Goal: Transaction & Acquisition: Book appointment/travel/reservation

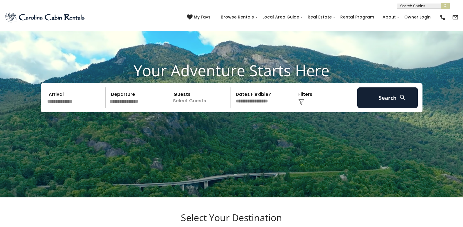
scroll to position [29, 0]
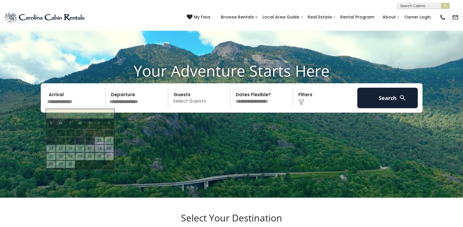
click at [89, 101] on input "text" at bounding box center [75, 98] width 61 height 21
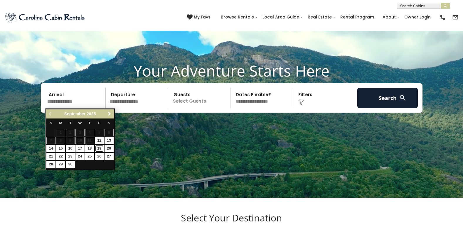
click at [100, 148] on link "19" at bounding box center [99, 148] width 9 height 7
type input "*******"
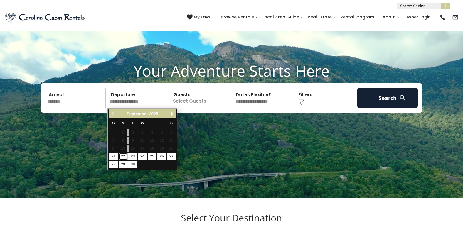
click at [121, 157] on link "22" at bounding box center [123, 156] width 9 height 7
type input "*******"
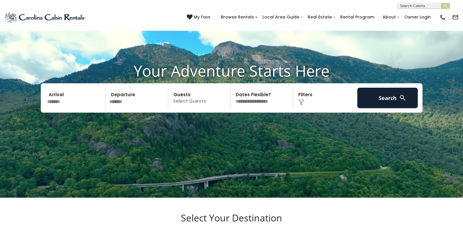
click at [193, 103] on p "Select Guests" at bounding box center [200, 98] width 60 height 21
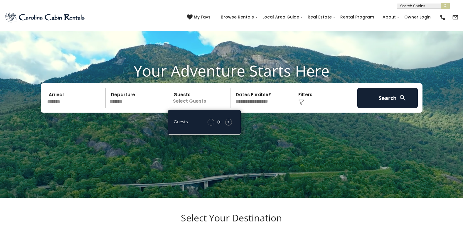
click at [229, 123] on span "+" at bounding box center [228, 122] width 2 height 6
drag, startPoint x: 229, startPoint y: 123, endPoint x: 291, endPoint y: 128, distance: 63.0
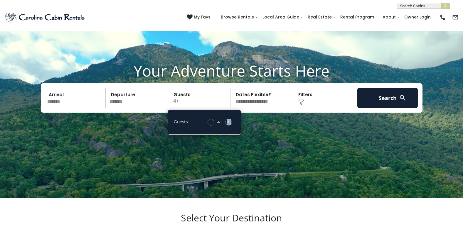
click at [291, 128] on video at bounding box center [231, 87] width 463 height 232
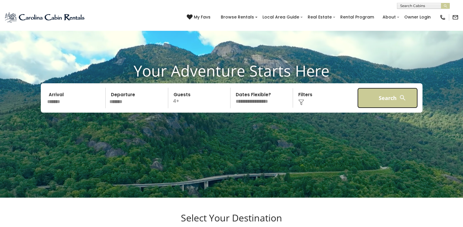
click at [376, 95] on button "Search" at bounding box center [387, 98] width 61 height 21
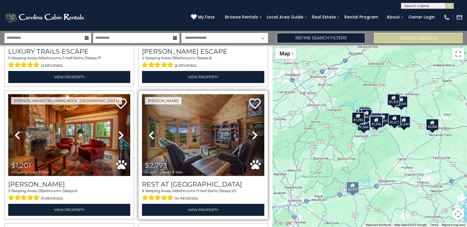
scroll to position [117, 0]
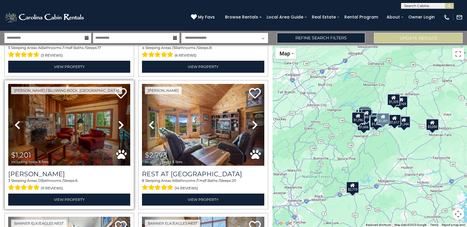
click at [97, 136] on img at bounding box center [69, 125] width 122 height 82
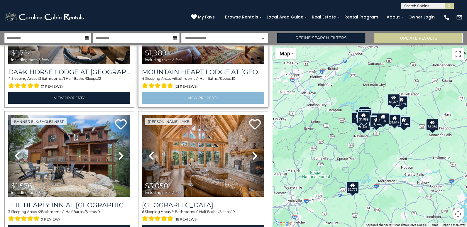
scroll to position [381, 0]
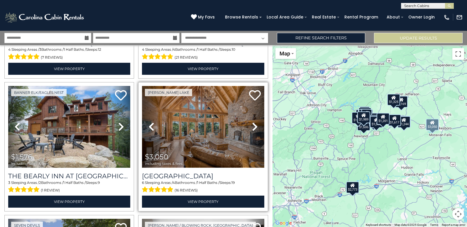
click at [215, 123] on img at bounding box center [203, 127] width 122 height 82
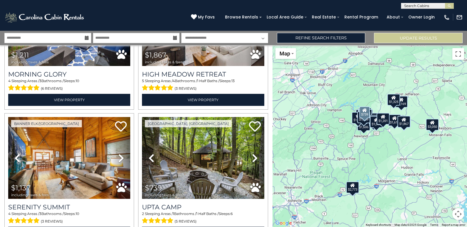
scroll to position [646, 0]
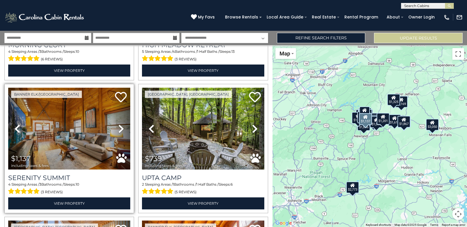
click at [119, 124] on icon at bounding box center [121, 128] width 6 height 9
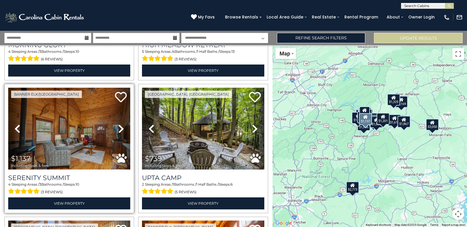
click at [119, 124] on icon at bounding box center [121, 128] width 6 height 9
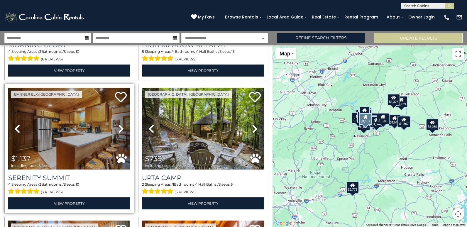
click at [119, 124] on icon at bounding box center [121, 128] width 6 height 9
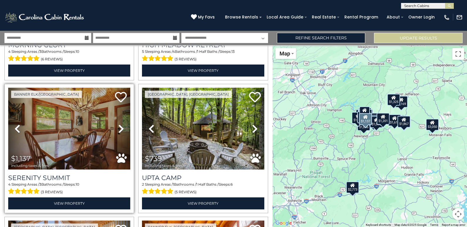
click at [119, 124] on icon at bounding box center [121, 128] width 6 height 9
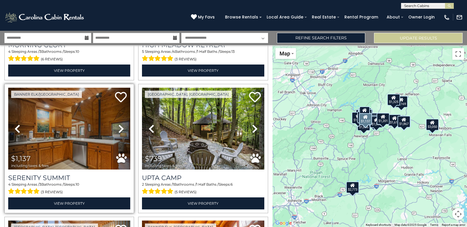
click at [119, 124] on icon at bounding box center [121, 128] width 6 height 9
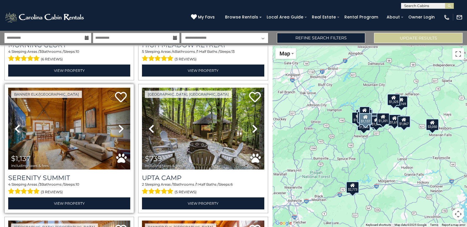
click at [119, 124] on icon at bounding box center [121, 128] width 6 height 9
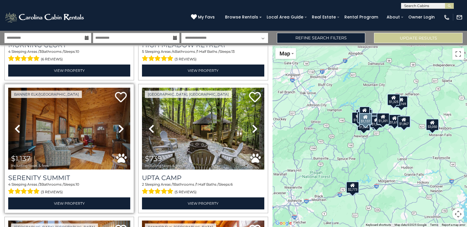
click at [119, 124] on icon at bounding box center [121, 128] width 6 height 9
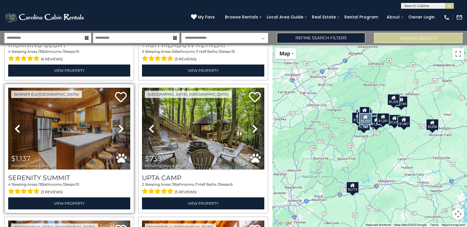
click at [119, 124] on icon at bounding box center [121, 128] width 6 height 9
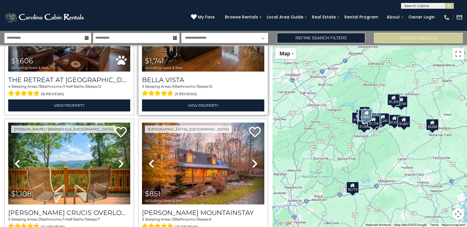
scroll to position [1438, 0]
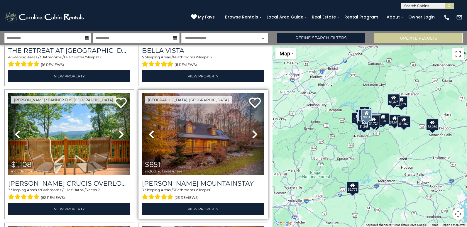
click at [252, 130] on icon at bounding box center [255, 134] width 6 height 9
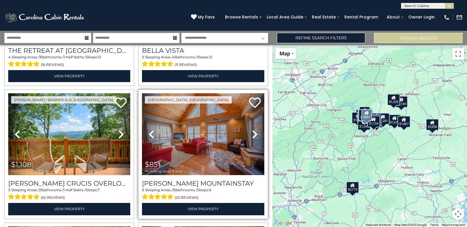
click at [151, 130] on icon at bounding box center [151, 134] width 6 height 9
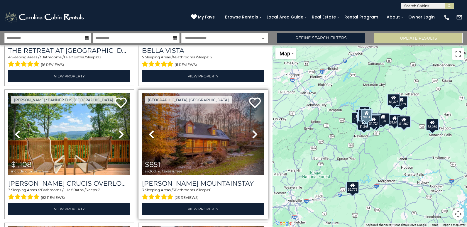
click at [151, 130] on icon at bounding box center [151, 134] width 6 height 9
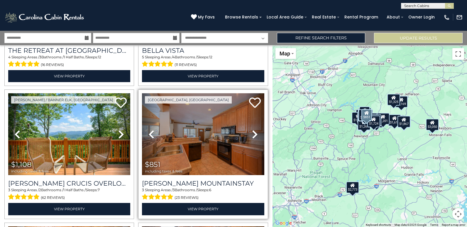
click at [151, 130] on icon at bounding box center [151, 134] width 6 height 9
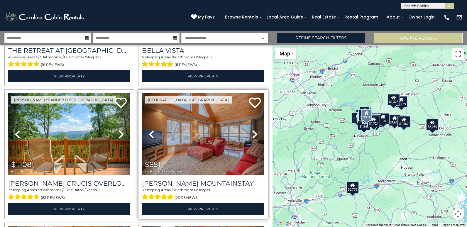
click at [151, 130] on icon at bounding box center [151, 134] width 6 height 9
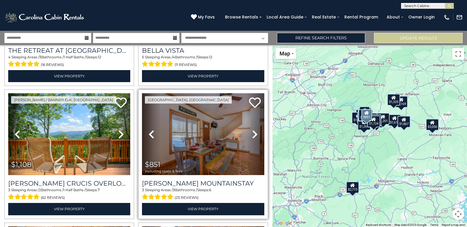
click at [151, 130] on icon at bounding box center [151, 134] width 6 height 9
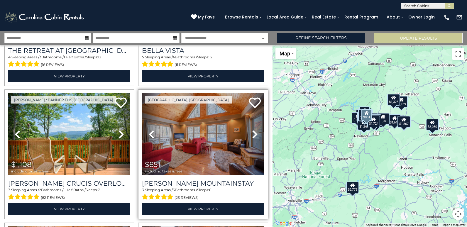
click at [151, 130] on icon at bounding box center [151, 134] width 6 height 9
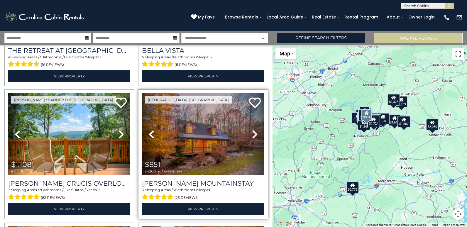
click at [151, 130] on icon at bounding box center [151, 134] width 6 height 9
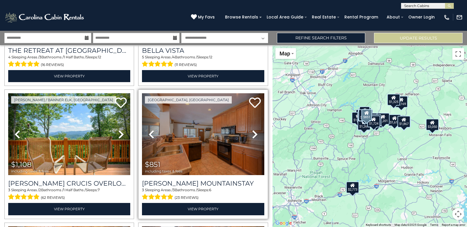
click at [151, 130] on icon at bounding box center [151, 134] width 6 height 9
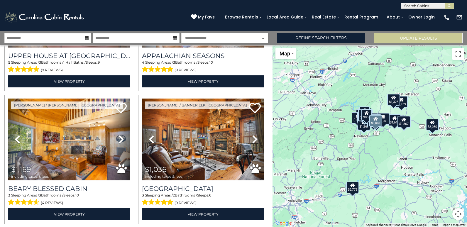
scroll to position [1702, 0]
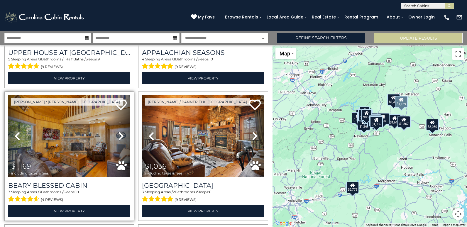
click at [119, 131] on icon at bounding box center [121, 135] width 6 height 9
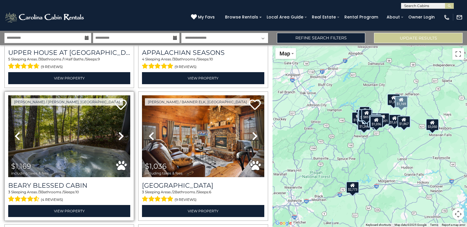
click at [119, 131] on icon at bounding box center [121, 135] width 6 height 9
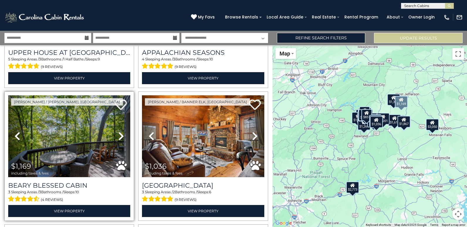
click at [119, 131] on icon at bounding box center [121, 135] width 6 height 9
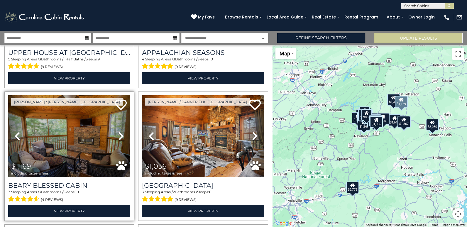
click at [119, 131] on icon at bounding box center [121, 135] width 6 height 9
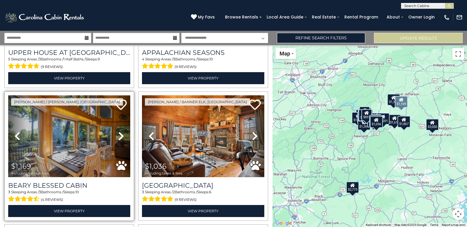
click at [119, 131] on icon at bounding box center [121, 135] width 6 height 9
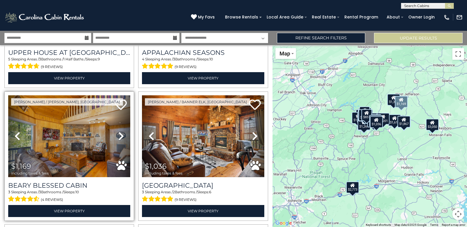
click at [119, 131] on icon at bounding box center [121, 135] width 6 height 9
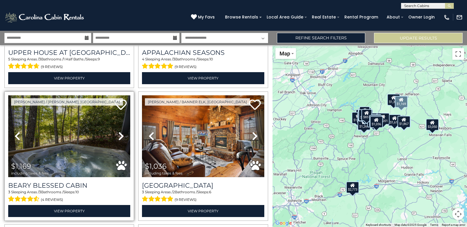
click at [119, 131] on icon at bounding box center [121, 135] width 6 height 9
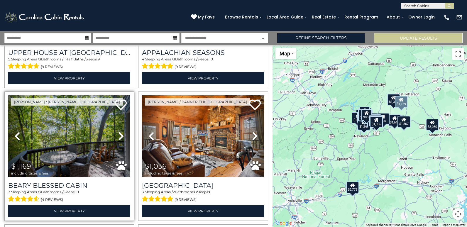
click at [119, 131] on icon at bounding box center [121, 135] width 6 height 9
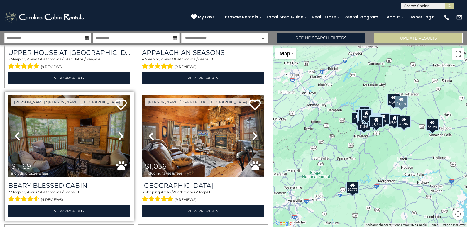
click at [119, 131] on icon at bounding box center [121, 135] width 6 height 9
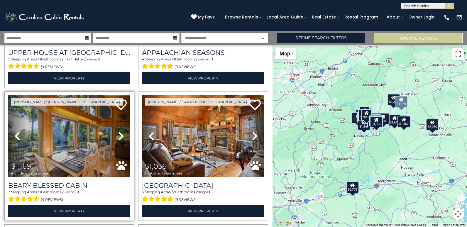
click at [119, 131] on icon at bounding box center [121, 135] width 6 height 9
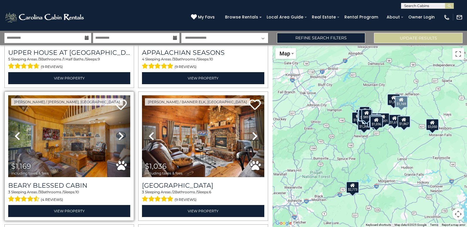
click at [119, 131] on icon at bounding box center [121, 135] width 6 height 9
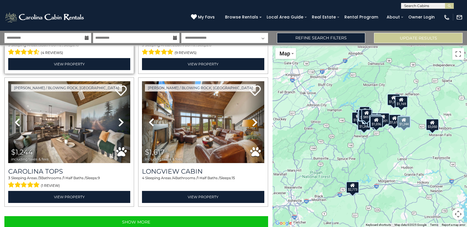
scroll to position [1850, 0]
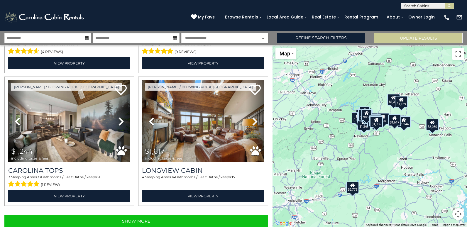
click at [353, 192] on div "$2,773" at bounding box center [352, 188] width 13 height 12
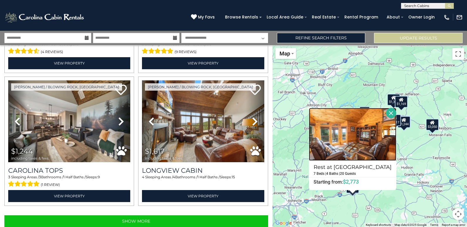
click at [358, 143] on img at bounding box center [352, 134] width 87 height 53
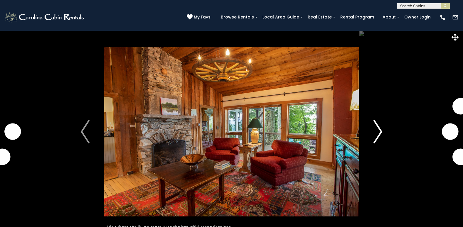
click at [379, 135] on img "Next" at bounding box center [377, 131] width 9 height 23
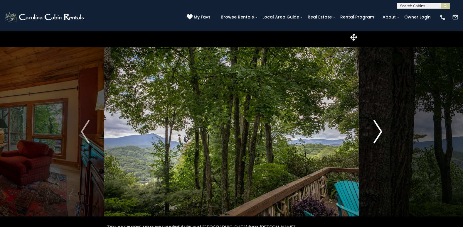
click at [380, 134] on img "Next" at bounding box center [377, 131] width 9 height 23
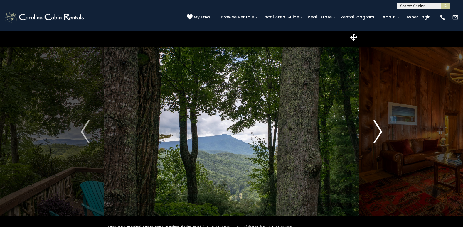
click at [381, 134] on img "Next" at bounding box center [377, 131] width 9 height 23
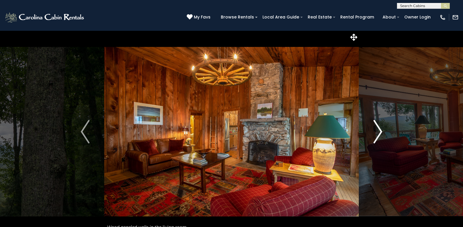
click at [381, 134] on img "Next" at bounding box center [377, 131] width 9 height 23
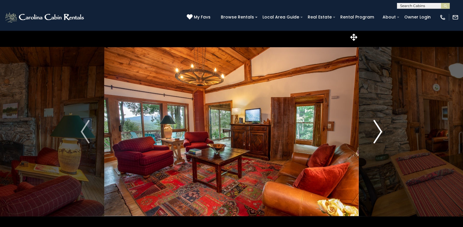
click at [381, 134] on img "Next" at bounding box center [377, 131] width 9 height 23
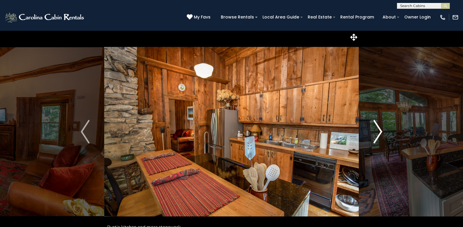
click at [381, 134] on img "Next" at bounding box center [377, 131] width 9 height 23
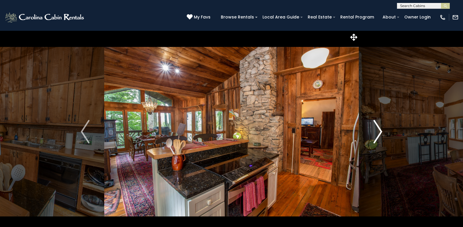
click at [381, 134] on img "Next" at bounding box center [377, 131] width 9 height 23
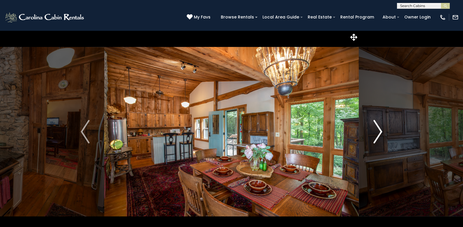
click at [381, 134] on img "Next" at bounding box center [377, 131] width 9 height 23
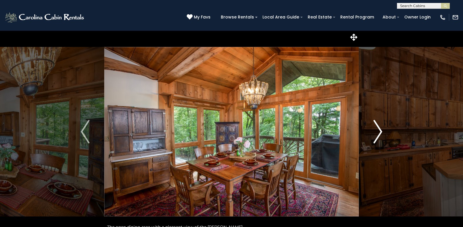
click at [381, 134] on img "Next" at bounding box center [377, 131] width 9 height 23
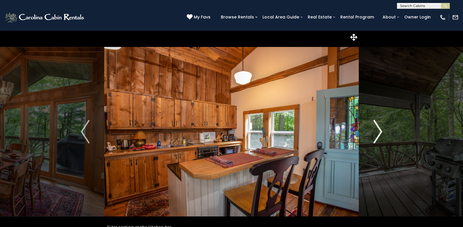
click at [381, 134] on img "Next" at bounding box center [377, 131] width 9 height 23
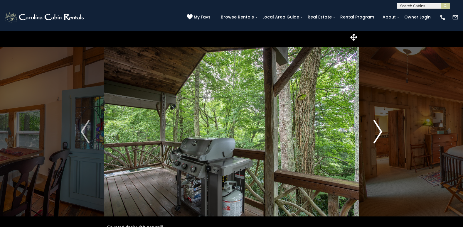
click at [379, 132] on img "Next" at bounding box center [377, 131] width 9 height 23
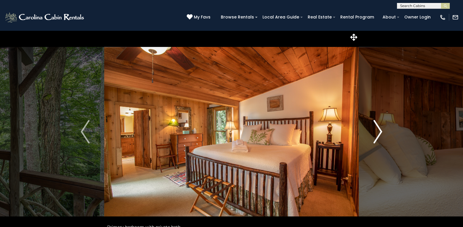
click at [379, 132] on img "Next" at bounding box center [377, 131] width 9 height 23
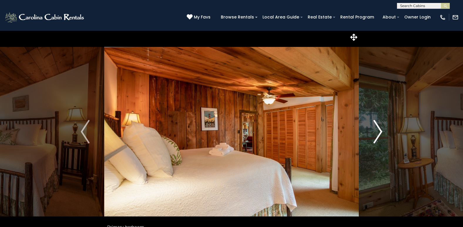
click at [379, 132] on img "Next" at bounding box center [377, 131] width 9 height 23
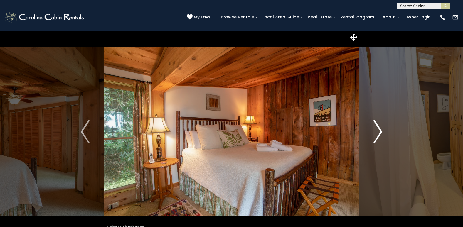
click at [379, 132] on img "Next" at bounding box center [377, 131] width 9 height 23
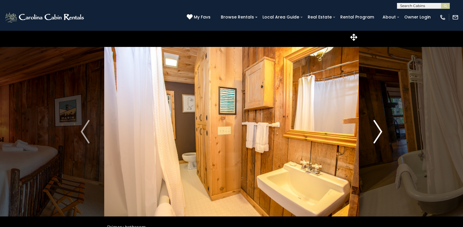
click at [379, 132] on img "Next" at bounding box center [377, 131] width 9 height 23
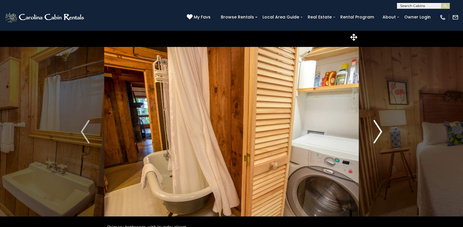
click at [379, 132] on img "Next" at bounding box center [377, 131] width 9 height 23
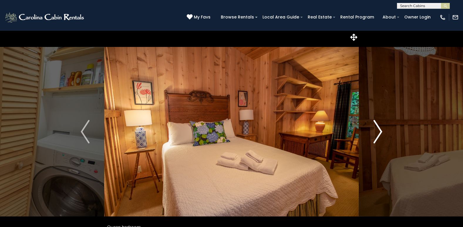
click at [379, 132] on img "Next" at bounding box center [377, 131] width 9 height 23
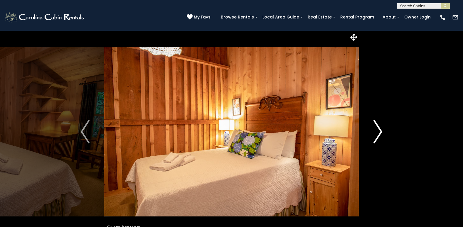
click at [379, 132] on img "Next" at bounding box center [377, 131] width 9 height 23
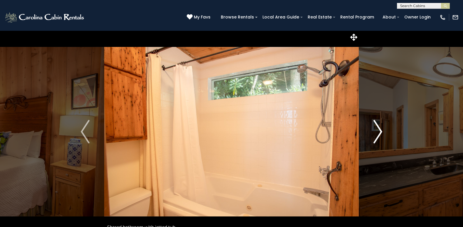
click at [379, 132] on img "Next" at bounding box center [377, 131] width 9 height 23
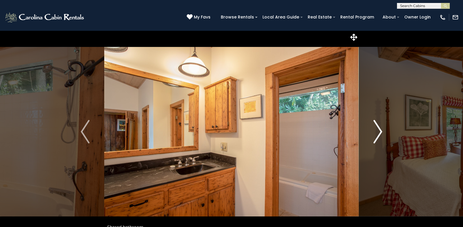
click at [379, 132] on img "Next" at bounding box center [377, 131] width 9 height 23
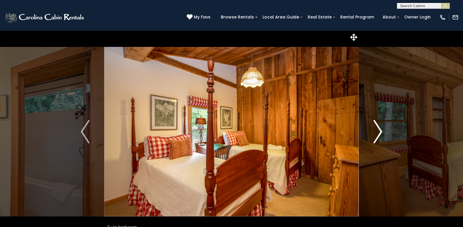
click at [379, 132] on img "Next" at bounding box center [377, 131] width 9 height 23
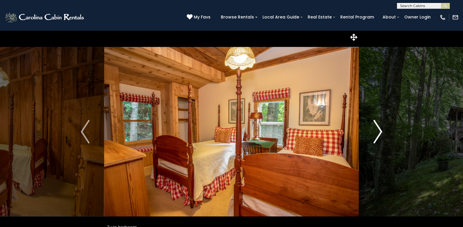
click at [379, 132] on img "Next" at bounding box center [377, 131] width 9 height 23
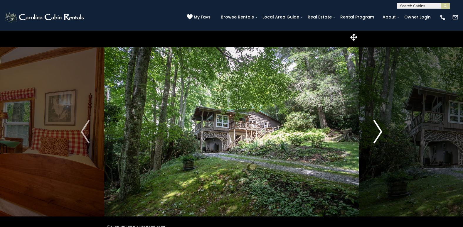
click at [379, 132] on img "Next" at bounding box center [377, 131] width 9 height 23
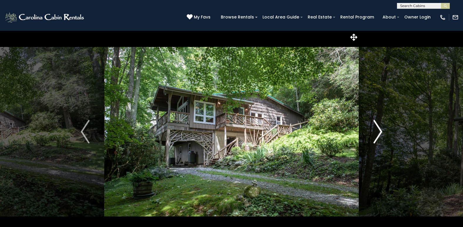
click at [379, 132] on img "Next" at bounding box center [377, 131] width 9 height 23
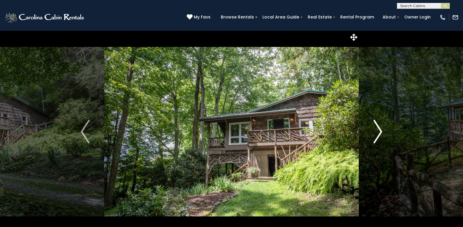
click at [379, 132] on img "Next" at bounding box center [377, 131] width 9 height 23
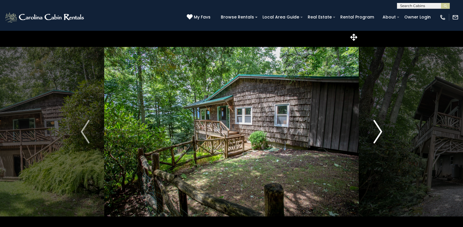
click at [379, 132] on img "Next" at bounding box center [377, 131] width 9 height 23
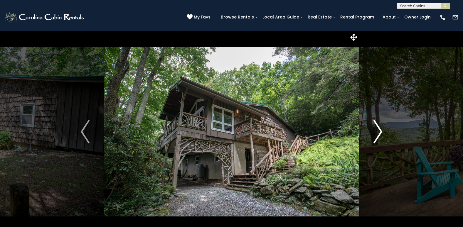
click at [379, 132] on img "Next" at bounding box center [377, 131] width 9 height 23
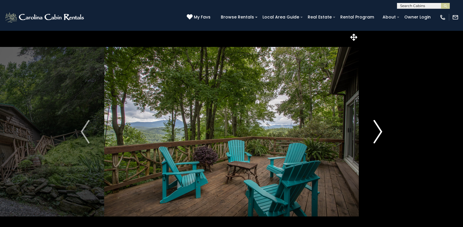
click at [379, 132] on img "Next" at bounding box center [377, 131] width 9 height 23
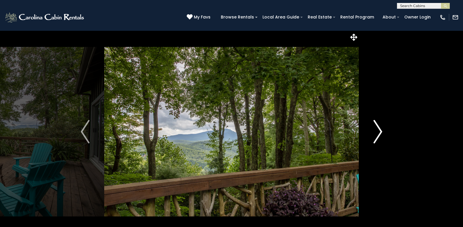
click at [379, 132] on img "Next" at bounding box center [377, 131] width 9 height 23
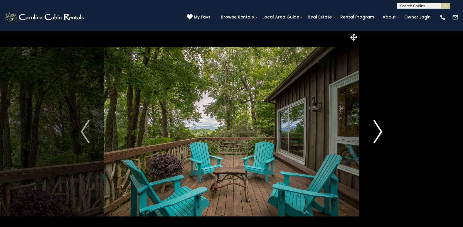
click at [379, 132] on img "Next" at bounding box center [377, 131] width 9 height 23
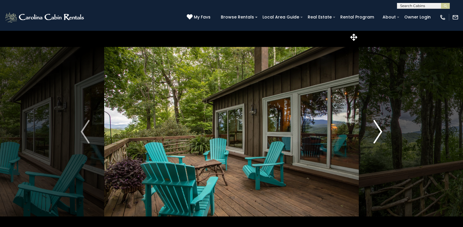
click at [379, 132] on img "Next" at bounding box center [377, 131] width 9 height 23
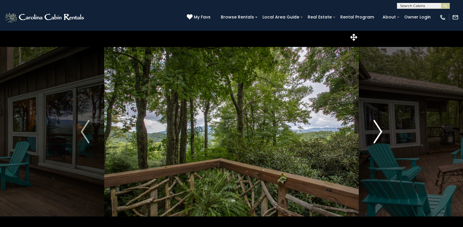
click at [379, 132] on img "Next" at bounding box center [377, 131] width 9 height 23
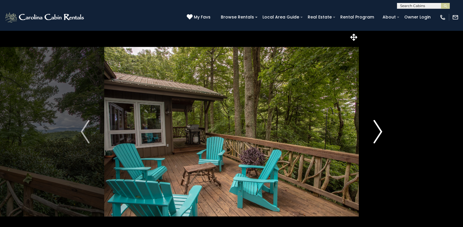
click at [379, 132] on img "Next" at bounding box center [377, 131] width 9 height 23
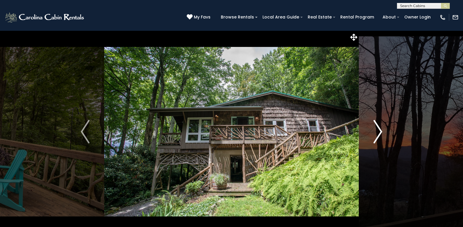
click at [379, 132] on img "Next" at bounding box center [377, 131] width 9 height 23
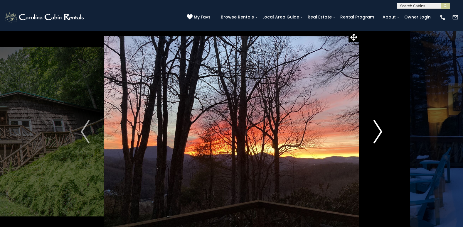
click at [379, 132] on img "Next" at bounding box center [377, 131] width 9 height 23
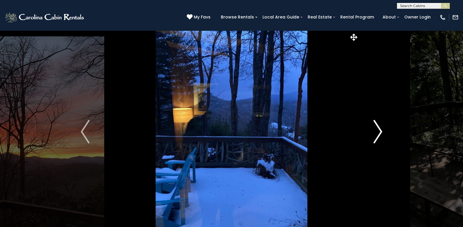
click at [379, 132] on img "Next" at bounding box center [377, 131] width 9 height 23
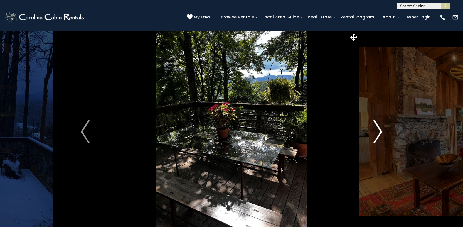
click at [379, 132] on img "Next" at bounding box center [377, 131] width 9 height 23
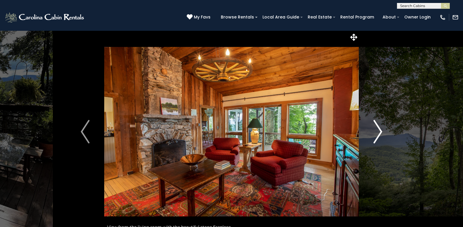
click at [379, 132] on img "Next" at bounding box center [377, 131] width 9 height 23
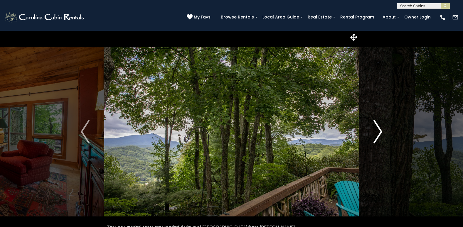
click at [379, 132] on img "Next" at bounding box center [377, 131] width 9 height 23
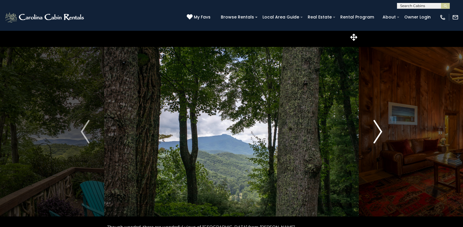
click at [379, 132] on img "Next" at bounding box center [377, 131] width 9 height 23
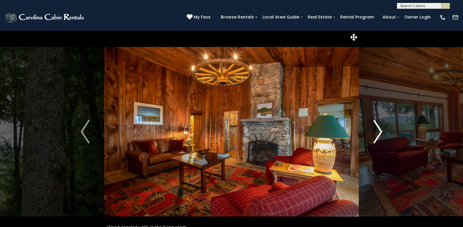
click at [379, 132] on img "Next" at bounding box center [377, 131] width 9 height 23
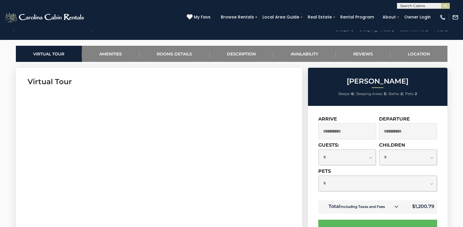
scroll to position [293, 0]
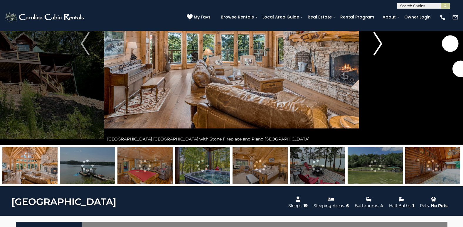
scroll to position [59, 0]
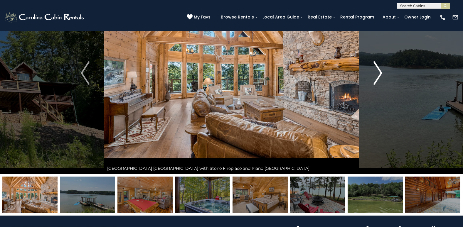
click at [378, 74] on img "Next" at bounding box center [377, 72] width 9 height 23
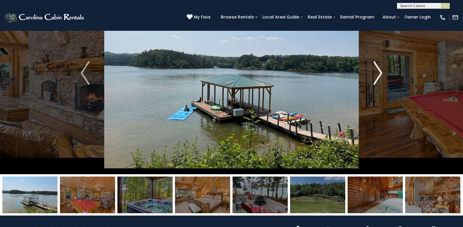
click at [378, 74] on img "Next" at bounding box center [377, 72] width 9 height 23
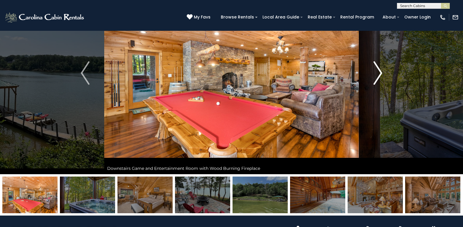
click at [378, 74] on img "Next" at bounding box center [377, 72] width 9 height 23
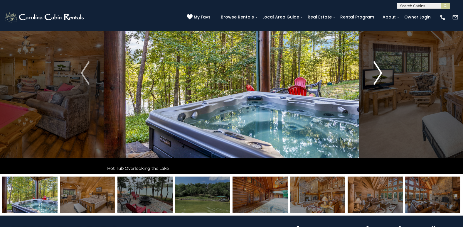
click at [378, 74] on img "Next" at bounding box center [377, 72] width 9 height 23
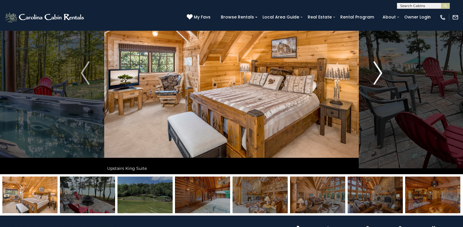
click at [378, 74] on img "Next" at bounding box center [377, 72] width 9 height 23
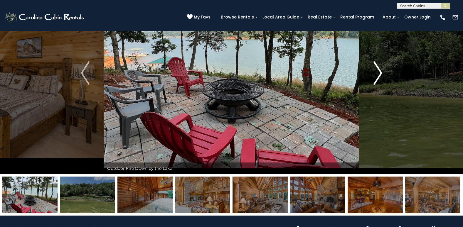
click at [378, 74] on img "Next" at bounding box center [377, 72] width 9 height 23
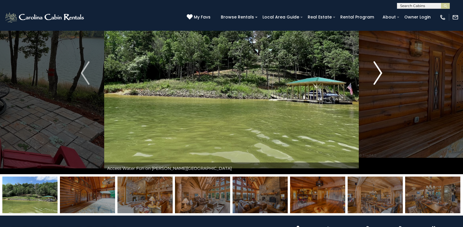
click at [378, 74] on img "Next" at bounding box center [377, 72] width 9 height 23
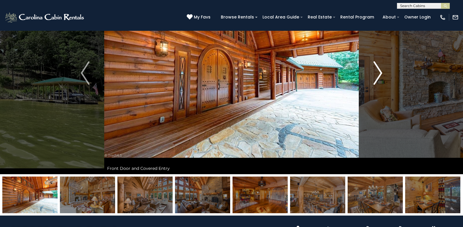
click at [378, 74] on img "Next" at bounding box center [377, 72] width 9 height 23
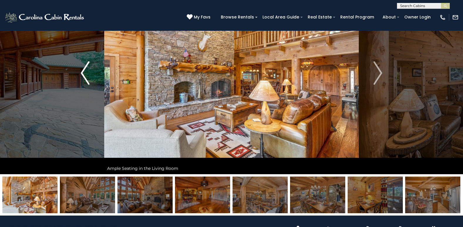
click at [88, 75] on img "Previous" at bounding box center [85, 72] width 9 height 23
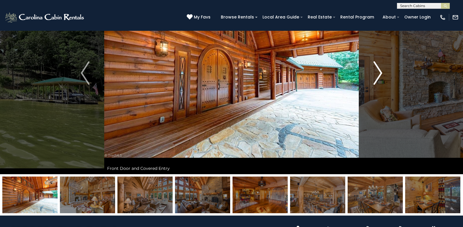
click at [377, 75] on img "Next" at bounding box center [377, 72] width 9 height 23
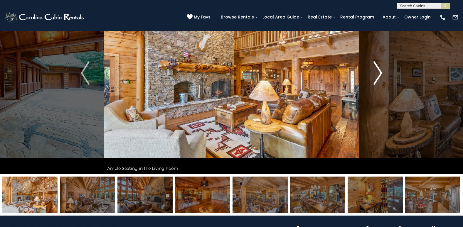
click at [377, 75] on img "Next" at bounding box center [377, 72] width 9 height 23
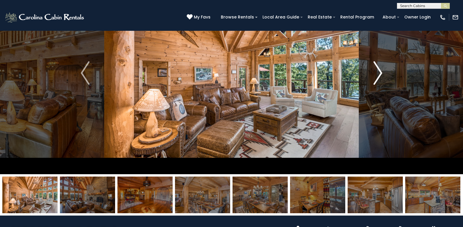
click at [377, 75] on img "Next" at bounding box center [377, 72] width 9 height 23
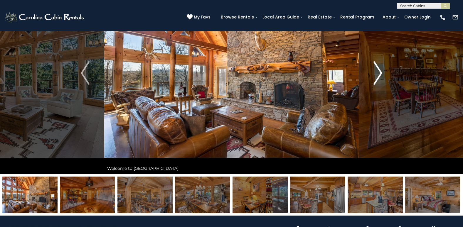
click at [377, 75] on img "Next" at bounding box center [377, 72] width 9 height 23
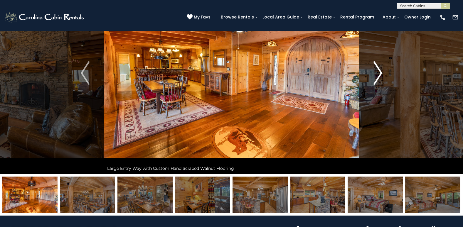
click at [377, 75] on img "Next" at bounding box center [377, 72] width 9 height 23
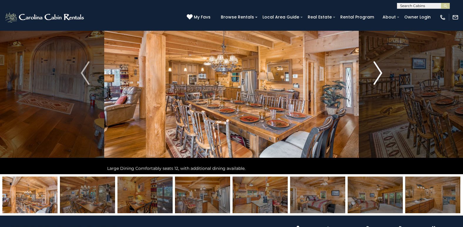
click at [377, 75] on img "Next" at bounding box center [377, 72] width 9 height 23
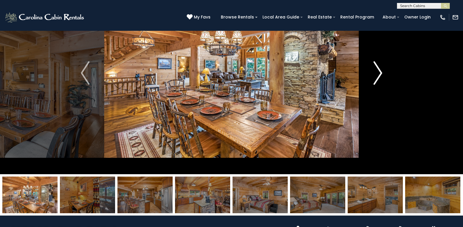
click at [377, 75] on img "Next" at bounding box center [377, 72] width 9 height 23
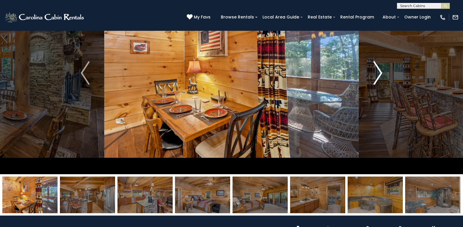
click at [377, 75] on img "Next" at bounding box center [377, 72] width 9 height 23
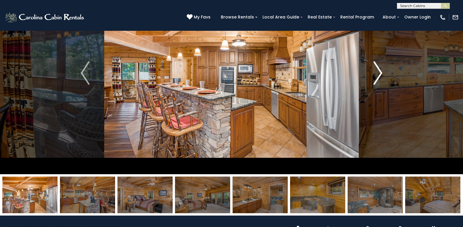
click at [377, 75] on img "Next" at bounding box center [377, 72] width 9 height 23
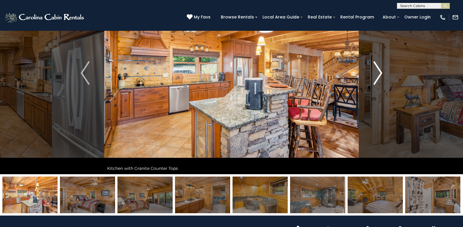
click at [377, 75] on img "Next" at bounding box center [377, 72] width 9 height 23
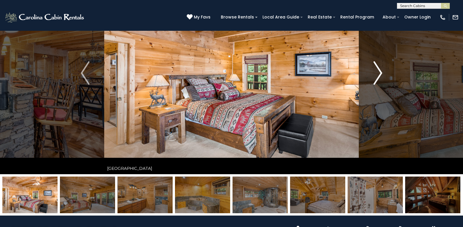
click at [377, 75] on img "Next" at bounding box center [377, 72] width 9 height 23
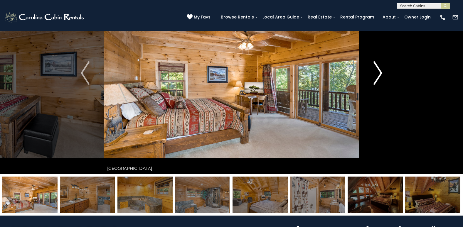
click at [377, 75] on img "Next" at bounding box center [377, 72] width 9 height 23
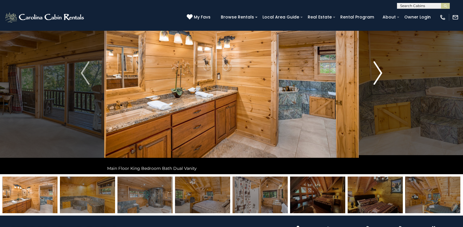
click at [377, 75] on img "Next" at bounding box center [377, 72] width 9 height 23
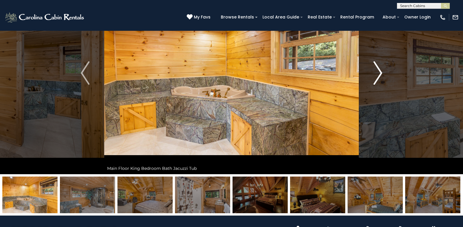
click at [377, 75] on img "Next" at bounding box center [377, 72] width 9 height 23
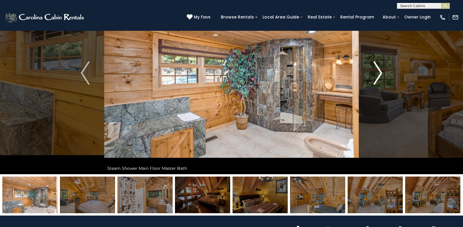
click at [377, 75] on img "Next" at bounding box center [377, 72] width 9 height 23
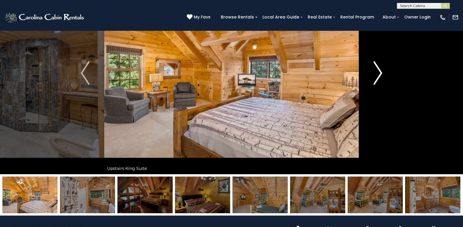
click at [377, 75] on img "Next" at bounding box center [377, 72] width 9 height 23
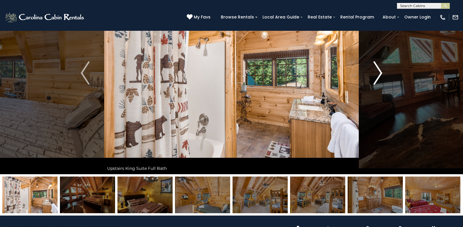
click at [377, 75] on img "Next" at bounding box center [377, 72] width 9 height 23
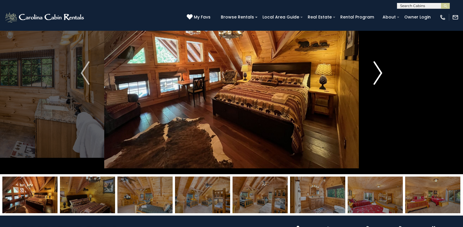
click at [377, 75] on img "Next" at bounding box center [377, 72] width 9 height 23
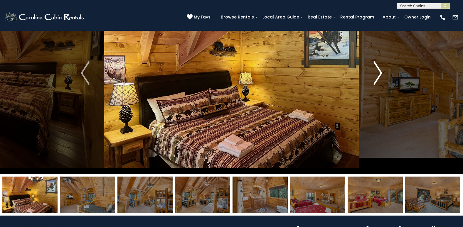
click at [377, 75] on img "Next" at bounding box center [377, 72] width 9 height 23
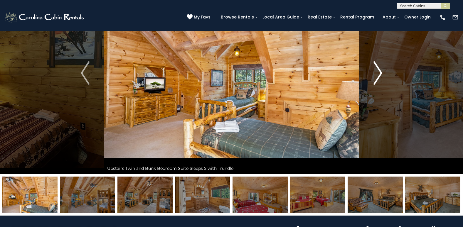
click at [377, 75] on img "Next" at bounding box center [377, 72] width 9 height 23
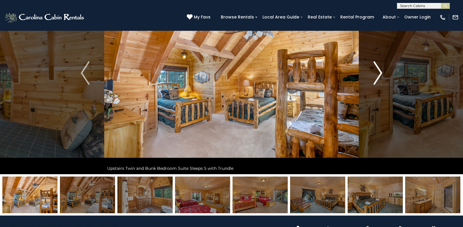
click at [377, 75] on img "Next" at bounding box center [377, 72] width 9 height 23
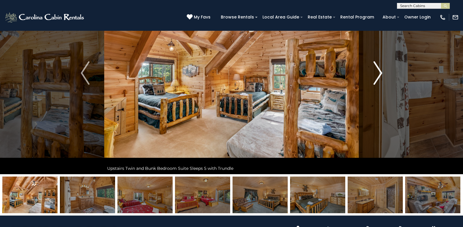
click at [378, 71] on img "Next" at bounding box center [377, 72] width 9 height 23
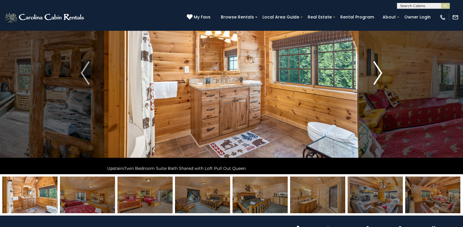
click at [378, 71] on img "Next" at bounding box center [377, 72] width 9 height 23
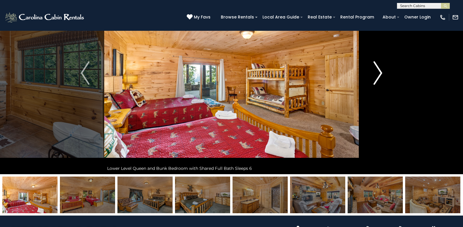
click at [378, 71] on img "Next" at bounding box center [377, 72] width 9 height 23
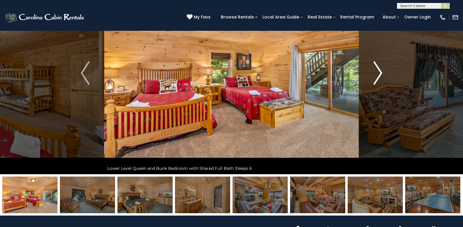
click at [378, 71] on img "Next" at bounding box center [377, 72] width 9 height 23
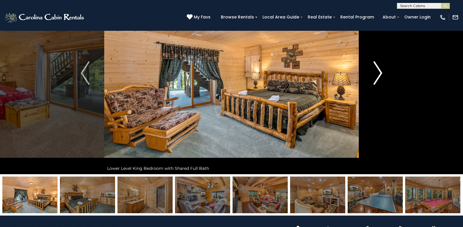
click at [378, 71] on img "Next" at bounding box center [377, 72] width 9 height 23
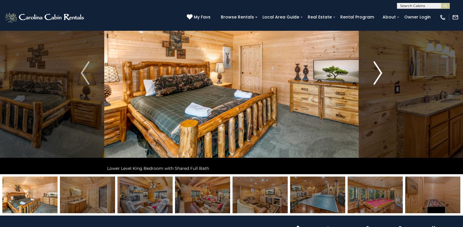
click at [378, 71] on img "Next" at bounding box center [377, 72] width 9 height 23
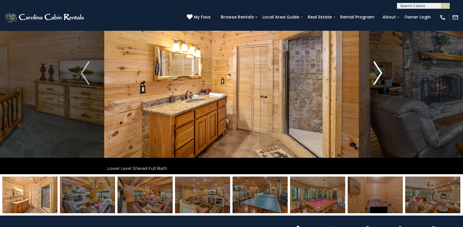
click at [378, 71] on img "Next" at bounding box center [377, 72] width 9 height 23
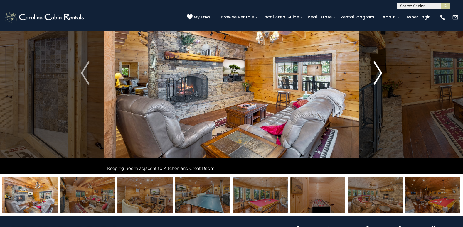
click at [378, 71] on img "Next" at bounding box center [377, 72] width 9 height 23
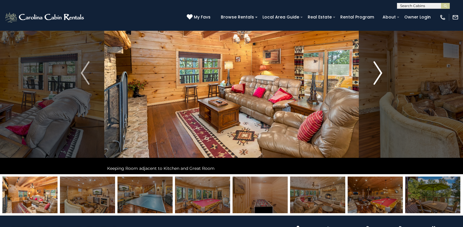
click at [378, 71] on img "Next" at bounding box center [377, 72] width 9 height 23
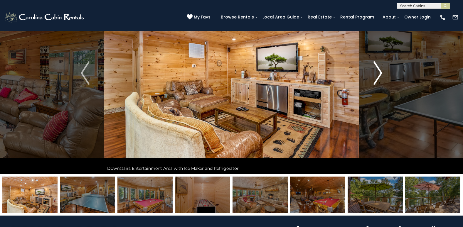
click at [378, 71] on img "Next" at bounding box center [377, 72] width 9 height 23
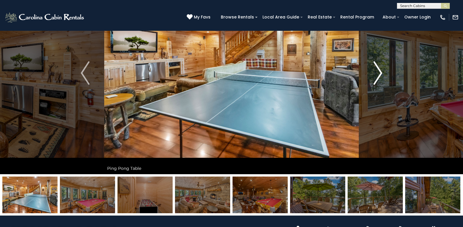
click at [378, 71] on img "Next" at bounding box center [377, 72] width 9 height 23
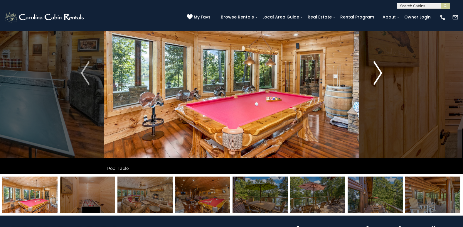
click at [378, 71] on img "Next" at bounding box center [377, 72] width 9 height 23
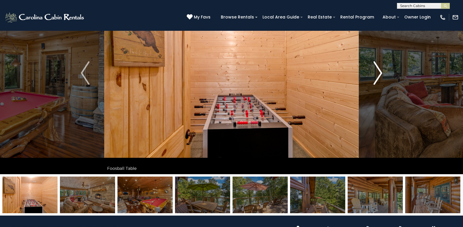
click at [378, 71] on img "Next" at bounding box center [377, 72] width 9 height 23
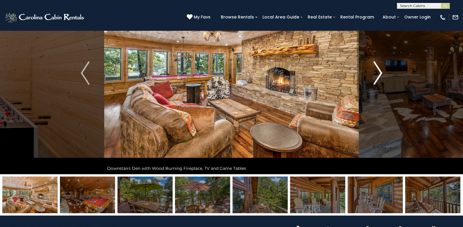
click at [378, 71] on img "Next" at bounding box center [377, 72] width 9 height 23
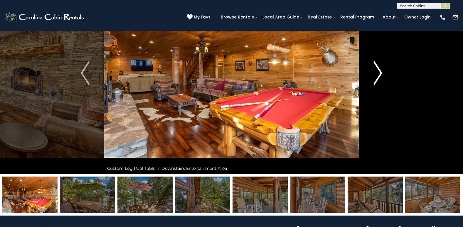
click at [378, 71] on img "Next" at bounding box center [377, 72] width 9 height 23
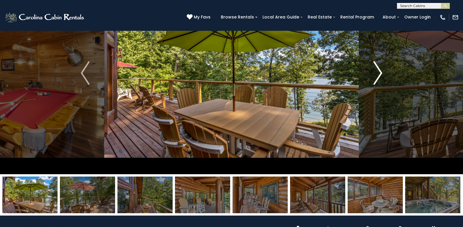
click at [378, 71] on img "Next" at bounding box center [377, 72] width 9 height 23
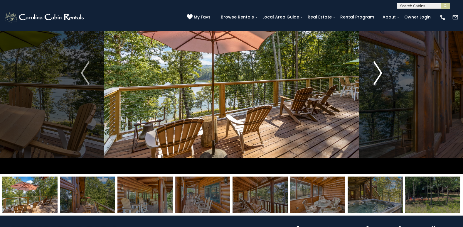
click at [378, 71] on img "Next" at bounding box center [377, 72] width 9 height 23
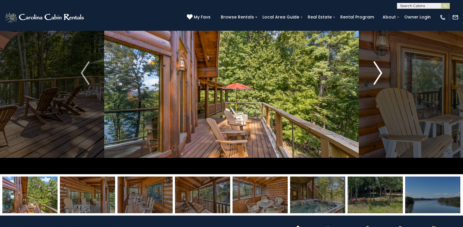
click at [378, 71] on img "Next" at bounding box center [377, 72] width 9 height 23
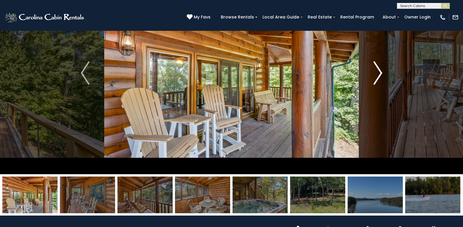
click at [378, 71] on img "Next" at bounding box center [377, 72] width 9 height 23
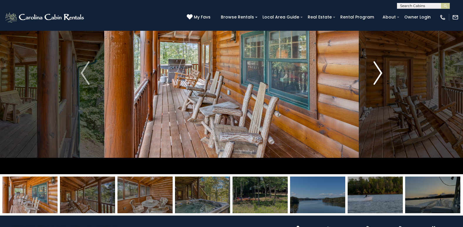
click at [378, 71] on img "Next" at bounding box center [377, 72] width 9 height 23
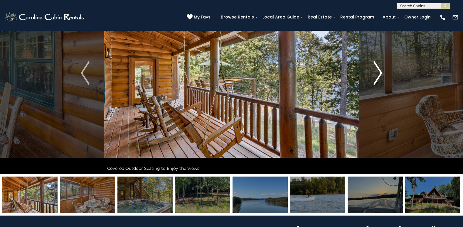
click at [378, 71] on img "Next" at bounding box center [377, 72] width 9 height 23
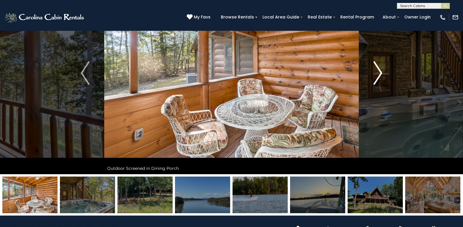
click at [378, 71] on img "Next" at bounding box center [377, 72] width 9 height 23
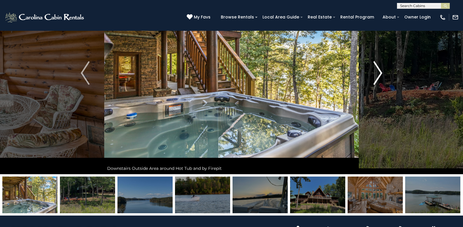
click at [378, 71] on img "Next" at bounding box center [377, 72] width 9 height 23
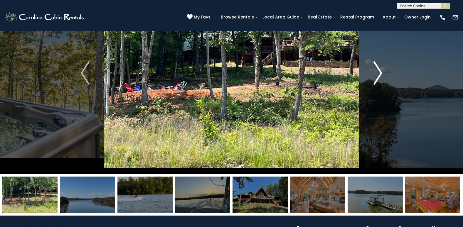
click at [378, 71] on img "Next" at bounding box center [377, 72] width 9 height 23
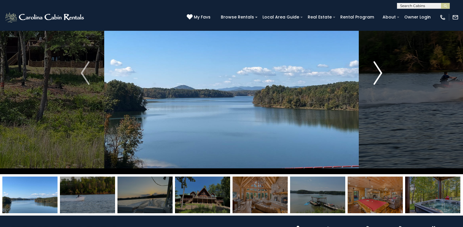
click at [378, 71] on img "Next" at bounding box center [377, 72] width 9 height 23
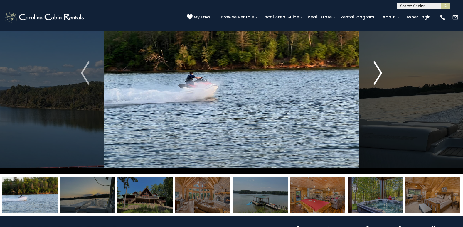
click at [378, 71] on img "Next" at bounding box center [377, 72] width 9 height 23
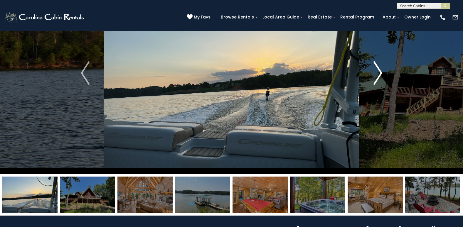
click at [378, 71] on img "Next" at bounding box center [377, 72] width 9 height 23
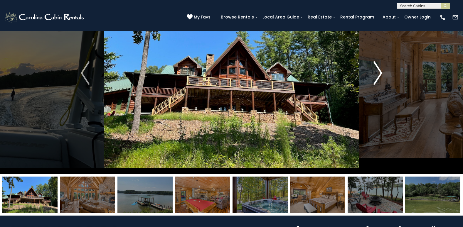
click at [378, 71] on img "Next" at bounding box center [377, 72] width 9 height 23
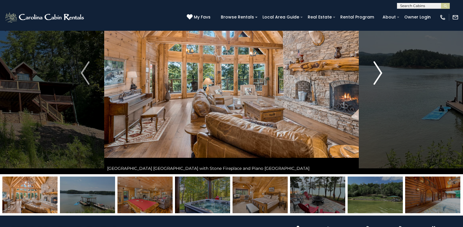
click at [378, 71] on img "Next" at bounding box center [377, 72] width 9 height 23
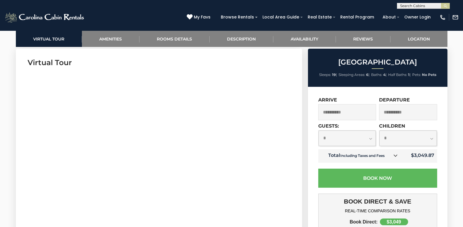
scroll to position [323, 0]
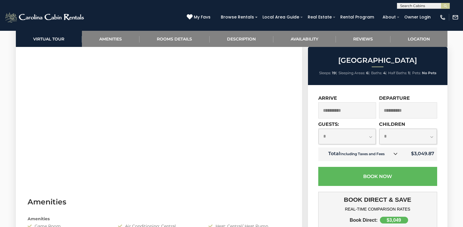
click at [371, 137] on select "**********" at bounding box center [347, 137] width 58 height 16
select select "*"
click at [318, 129] on select "**********" at bounding box center [347, 137] width 58 height 16
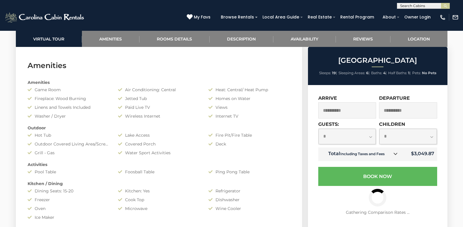
scroll to position [469, 0]
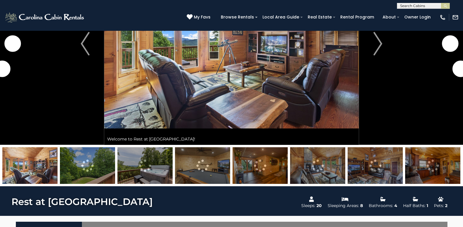
scroll to position [59, 0]
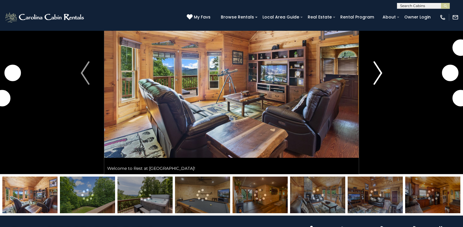
click at [378, 74] on img "Next" at bounding box center [377, 72] width 9 height 23
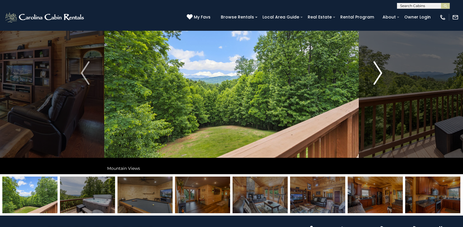
click at [378, 74] on img "Next" at bounding box center [377, 72] width 9 height 23
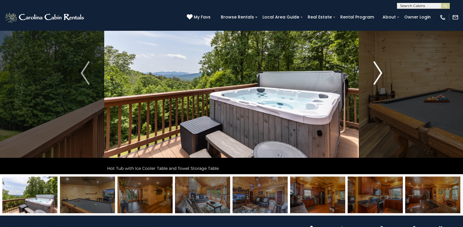
click at [378, 74] on img "Next" at bounding box center [377, 72] width 9 height 23
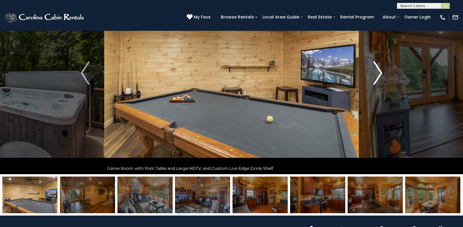
click at [378, 74] on img "Next" at bounding box center [377, 72] width 9 height 23
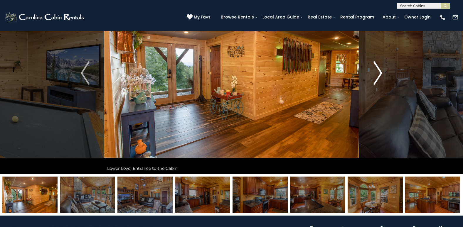
click at [378, 74] on img "Next" at bounding box center [377, 72] width 9 height 23
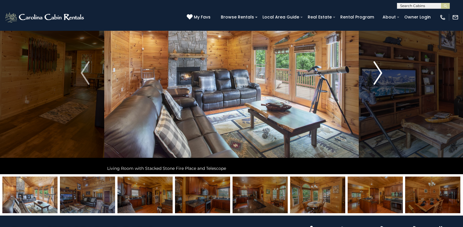
click at [378, 74] on img "Next" at bounding box center [377, 72] width 9 height 23
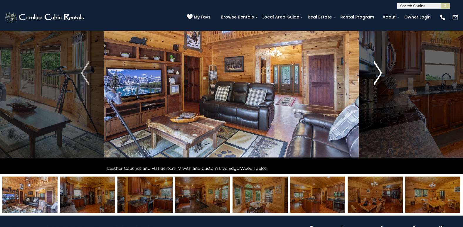
click at [378, 74] on img "Next" at bounding box center [377, 72] width 9 height 23
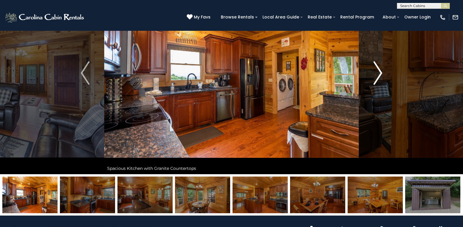
click at [378, 74] on img "Next" at bounding box center [377, 72] width 9 height 23
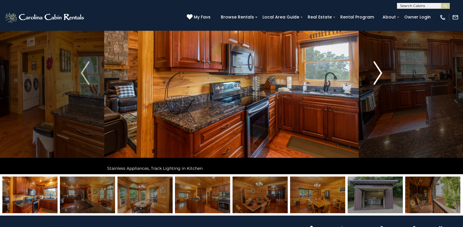
click at [378, 74] on img "Next" at bounding box center [377, 72] width 9 height 23
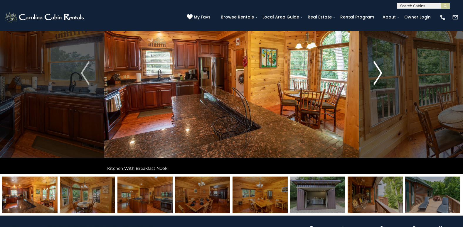
click at [378, 74] on img "Next" at bounding box center [377, 72] width 9 height 23
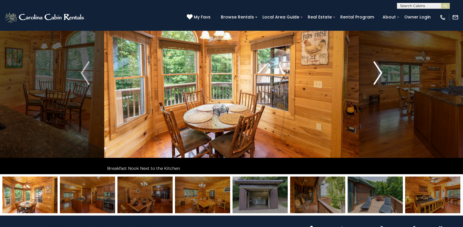
click at [378, 74] on img "Next" at bounding box center [377, 72] width 9 height 23
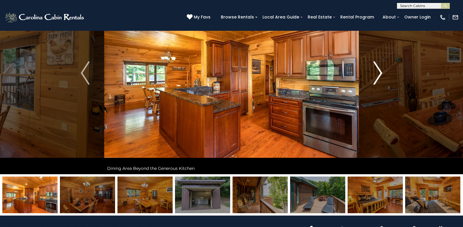
click at [378, 74] on img "Next" at bounding box center [377, 72] width 9 height 23
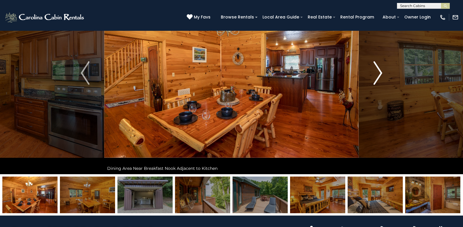
click at [378, 74] on img "Next" at bounding box center [377, 72] width 9 height 23
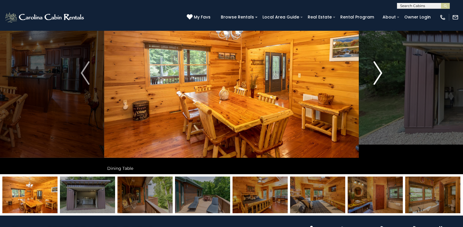
click at [378, 74] on img "Next" at bounding box center [377, 72] width 9 height 23
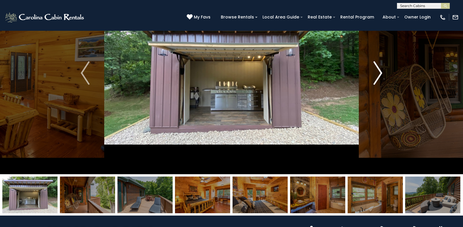
click at [378, 74] on img "Next" at bounding box center [377, 72] width 9 height 23
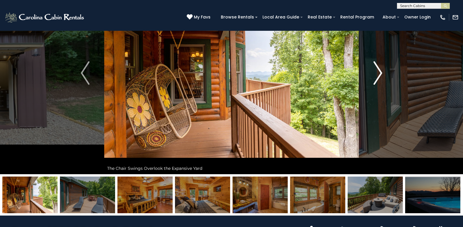
click at [378, 74] on img "Next" at bounding box center [377, 72] width 9 height 23
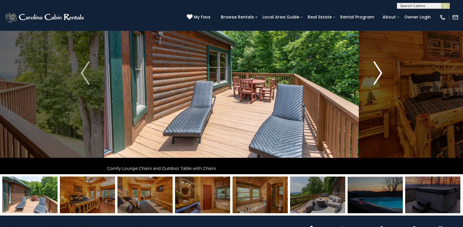
click at [378, 74] on img "Next" at bounding box center [377, 72] width 9 height 23
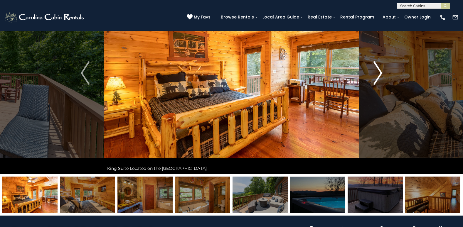
click at [378, 74] on img "Next" at bounding box center [377, 72] width 9 height 23
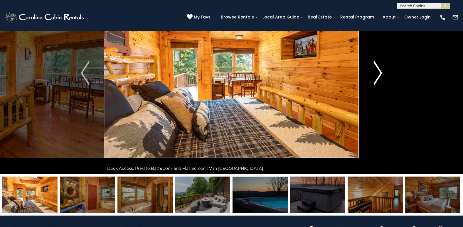
click at [378, 74] on img "Next" at bounding box center [377, 72] width 9 height 23
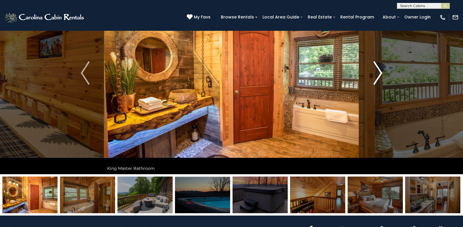
click at [378, 74] on img "Next" at bounding box center [377, 72] width 9 height 23
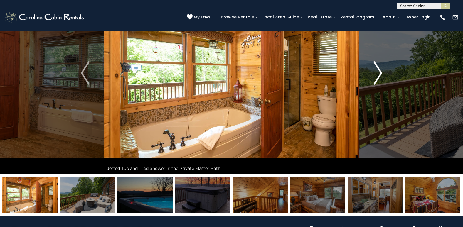
click at [378, 74] on img "Next" at bounding box center [377, 72] width 9 height 23
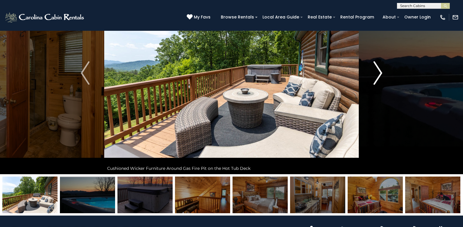
click at [378, 74] on img "Next" at bounding box center [377, 72] width 9 height 23
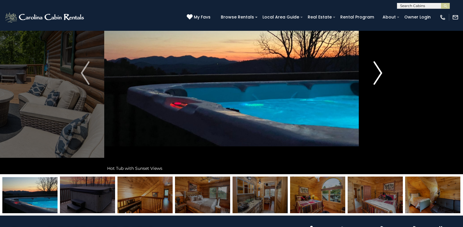
click at [378, 74] on img "Next" at bounding box center [377, 72] width 9 height 23
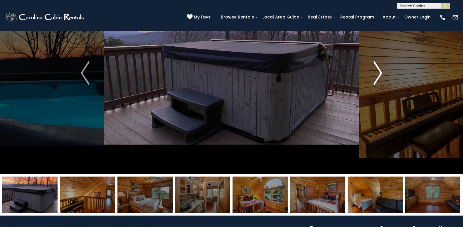
click at [378, 74] on img "Next" at bounding box center [377, 72] width 9 height 23
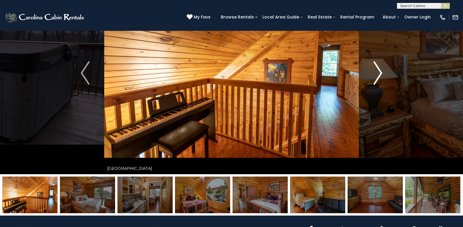
click at [378, 74] on img "Next" at bounding box center [377, 72] width 9 height 23
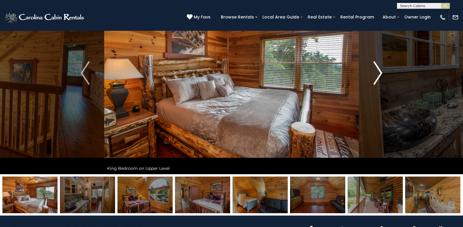
click at [378, 74] on img "Next" at bounding box center [377, 72] width 9 height 23
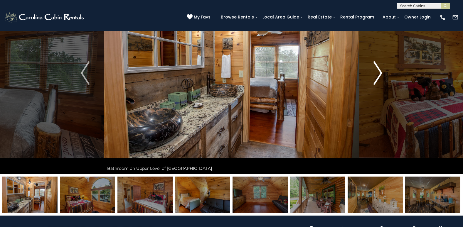
click at [378, 74] on img "Next" at bounding box center [377, 72] width 9 height 23
